Goal: Information Seeking & Learning: Learn about a topic

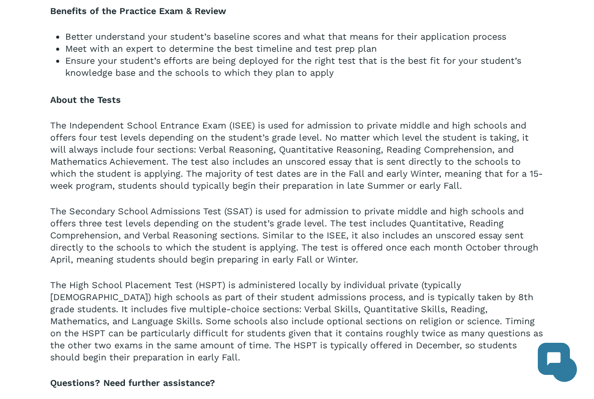
scroll to position [849, 0]
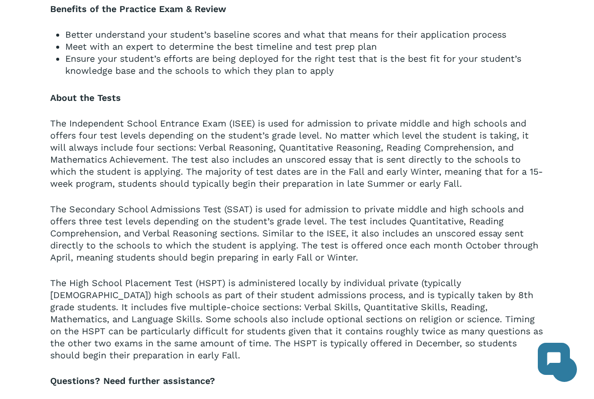
drag, startPoint x: 200, startPoint y: 129, endPoint x: 366, endPoint y: 129, distance: 166.1
click at [314, 137] on p "The Independent School Entrance Exam (ISEE) is used for admission to private mi…" at bounding box center [297, 160] width 494 height 86
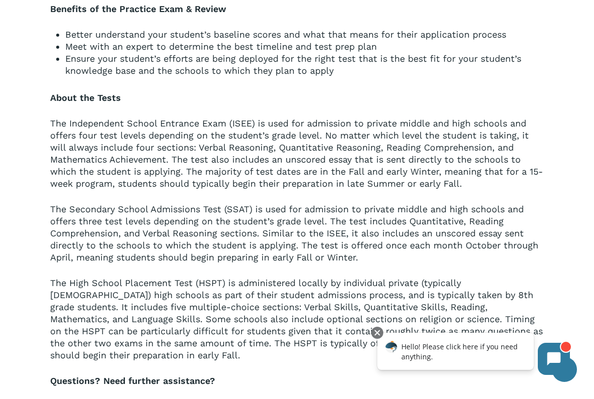
click at [261, 142] on p "The Independent School Entrance Exam (ISEE) is used for admission to private mi…" at bounding box center [297, 160] width 494 height 86
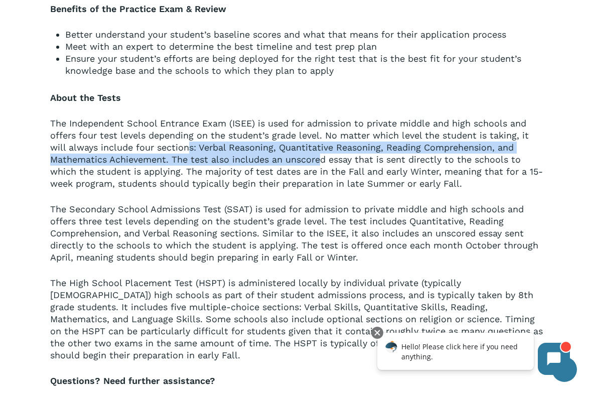
click at [321, 156] on p "The Independent School Entrance Exam (ISEE) is used for admission to private mi…" at bounding box center [297, 160] width 494 height 86
click at [353, 150] on p "The Independent School Entrance Exam (ISEE) is used for admission to private mi…" at bounding box center [297, 160] width 494 height 86
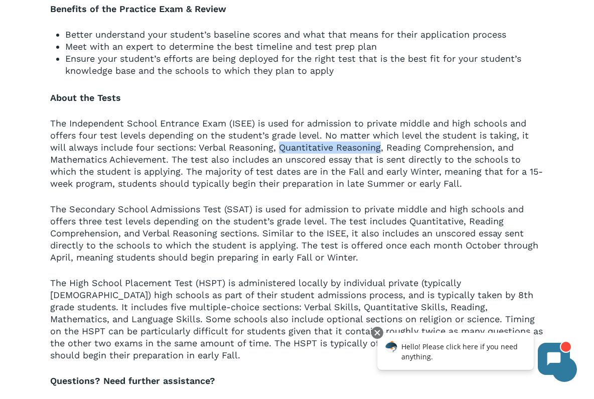
drag, startPoint x: 353, startPoint y: 150, endPoint x: 250, endPoint y: 134, distance: 104.6
click at [291, 139] on p "The Independent School Entrance Exam (ISEE) is used for admission to private mi…" at bounding box center [297, 160] width 494 height 86
click at [182, 139] on p "The Independent School Entrance Exam (ISEE) is used for admission to private mi…" at bounding box center [297, 160] width 494 height 86
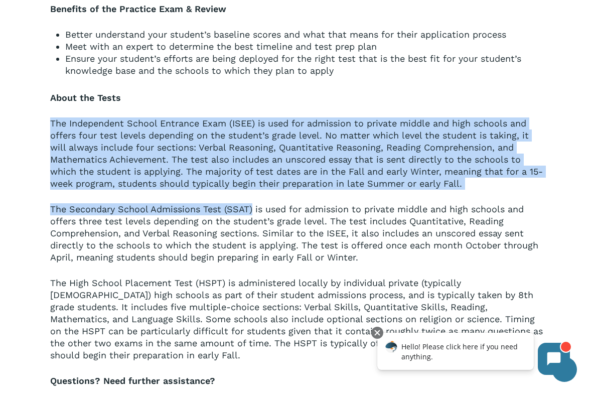
drag, startPoint x: 187, startPoint y: 108, endPoint x: 269, endPoint y: 197, distance: 120.7
click at [259, 213] on div "Description Developing a 1-on-1 Test Prep Program for ISEE, SSAT, and HSPT The …" at bounding box center [297, 56] width 494 height 778
drag, startPoint x: 298, startPoint y: 156, endPoint x: 298, endPoint y: 148, distance: 8.0
click at [298, 152] on p "The Independent School Entrance Exam (ISEE) is used for admission to private mi…" at bounding box center [297, 160] width 494 height 86
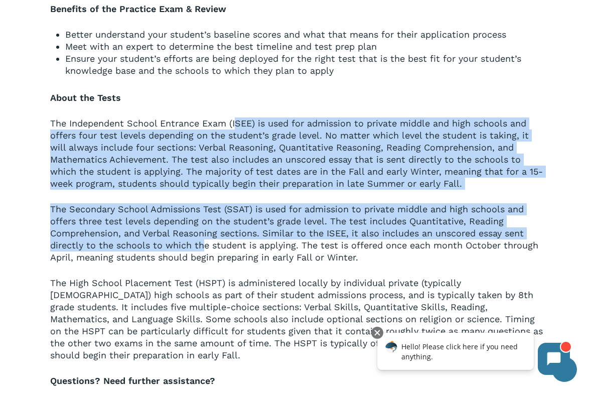
drag, startPoint x: 235, startPoint y: 138, endPoint x: 199, endPoint y: 241, distance: 109.5
click at [199, 241] on div "Description Developing a 1-on-1 Test Prep Program for ISEE, SSAT, and HSPT The …" at bounding box center [297, 56] width 494 height 778
click at [185, 160] on p "The Independent School Entrance Exam (ISEE) is used for admission to private mi…" at bounding box center [297, 160] width 494 height 86
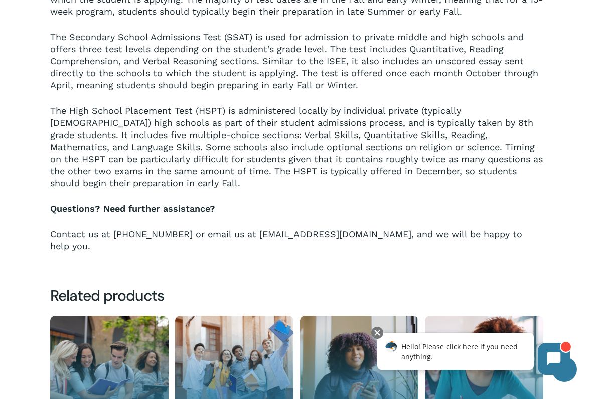
scroll to position [1066, 0]
